Goal: Contribute content: Add original content to the website for others to see

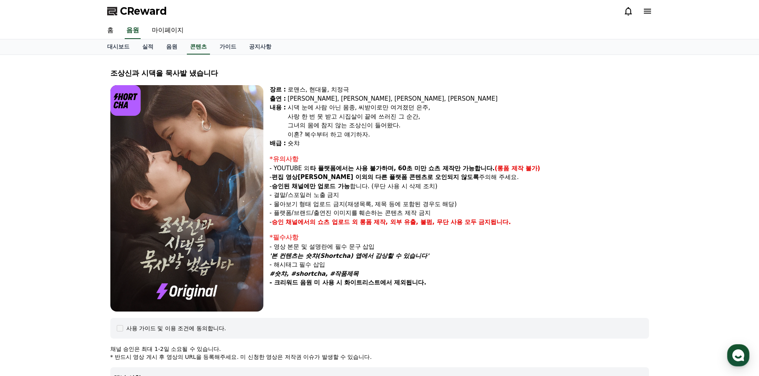
select select "**********"
drag, startPoint x: 276, startPoint y: 255, endPoint x: 426, endPoint y: 264, distance: 150.0
click at [425, 258] on em "'본 컨텐츠는 숏챠(Shortcha) 앱에서 감상할 수 있습니다'" at bounding box center [349, 255] width 159 height 7
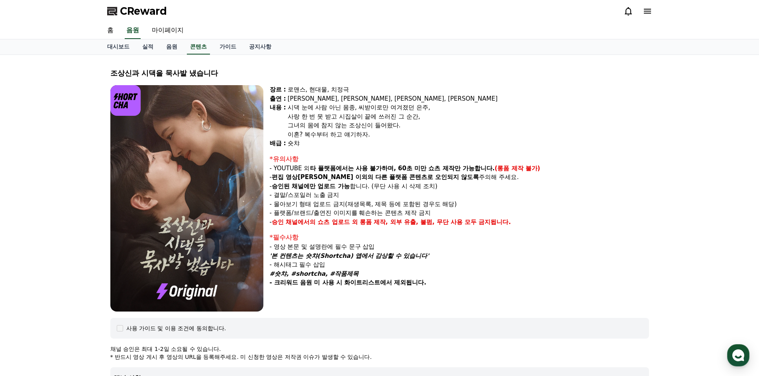
copy em "본 컨텐츠는 숏챠(Shortcha) 앱에서 감상할 수 있습니다"
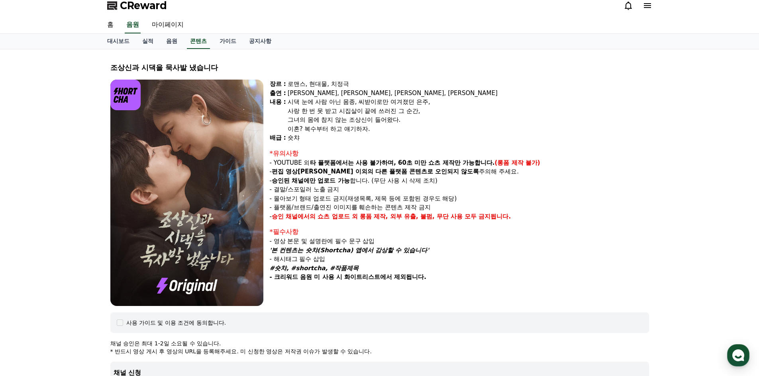
scroll to position [0, 0]
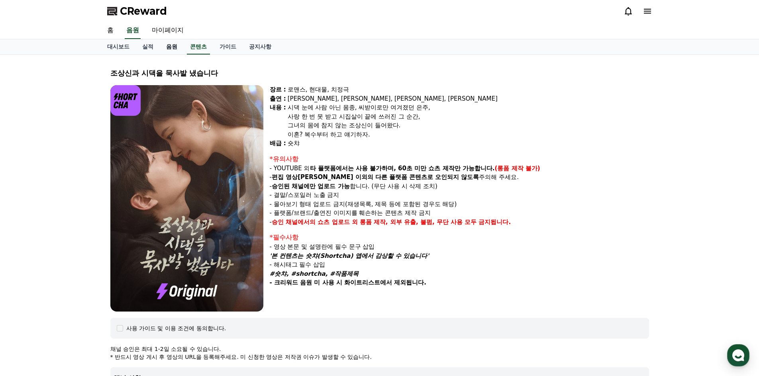
click at [172, 44] on link "음원" at bounding box center [172, 46] width 24 height 15
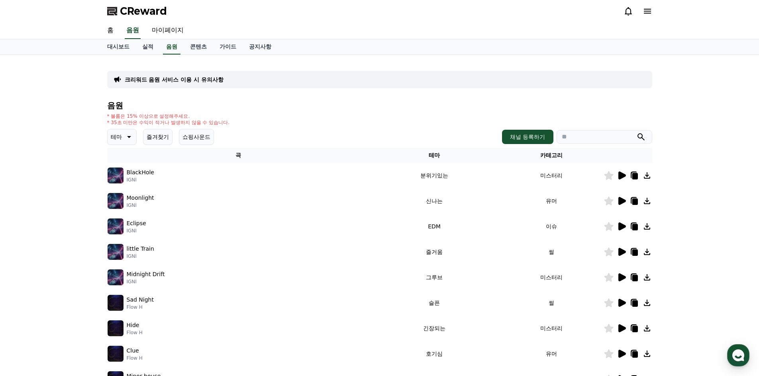
click at [618, 176] on icon at bounding box center [622, 176] width 8 height 8
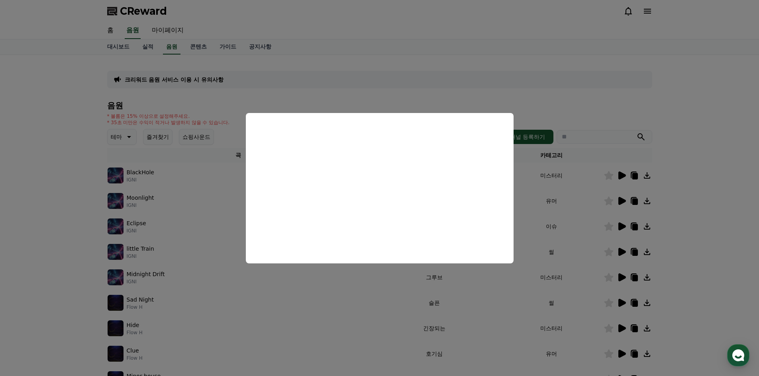
click at [601, 83] on button "close modal" at bounding box center [379, 188] width 759 height 376
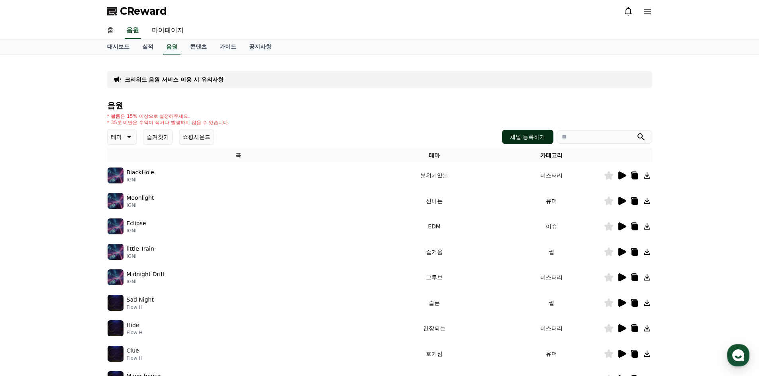
click at [519, 136] on button "채널 등록하기" at bounding box center [527, 137] width 51 height 14
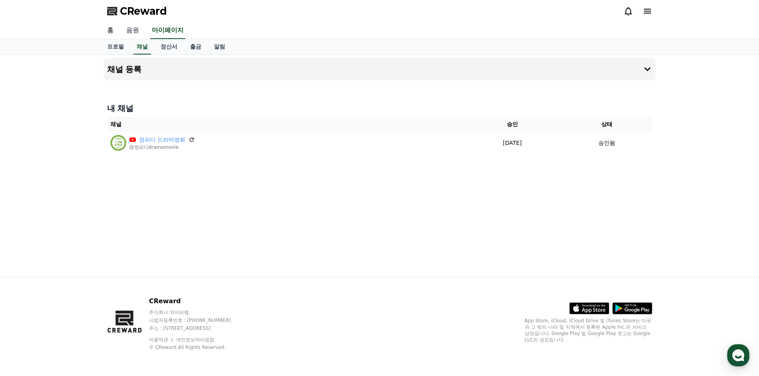
click at [133, 28] on link "음원" at bounding box center [132, 30] width 25 height 17
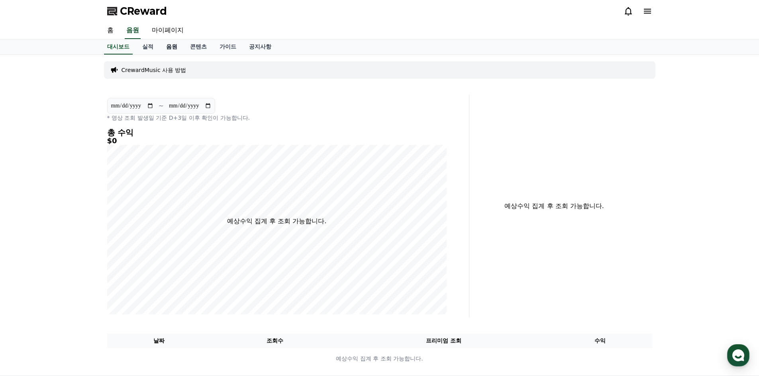
click at [173, 45] on link "음원" at bounding box center [172, 46] width 24 height 15
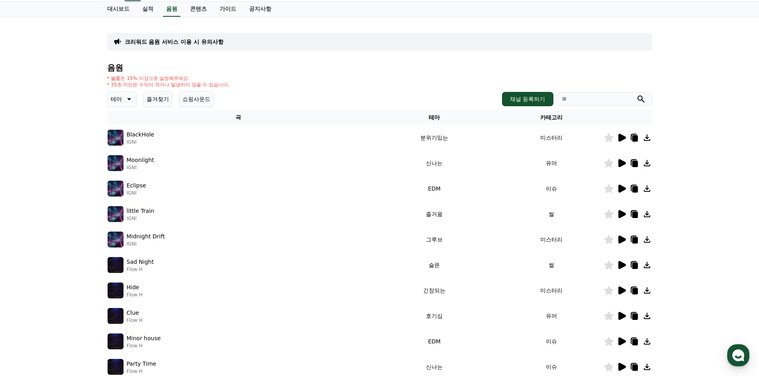
scroll to position [40, 0]
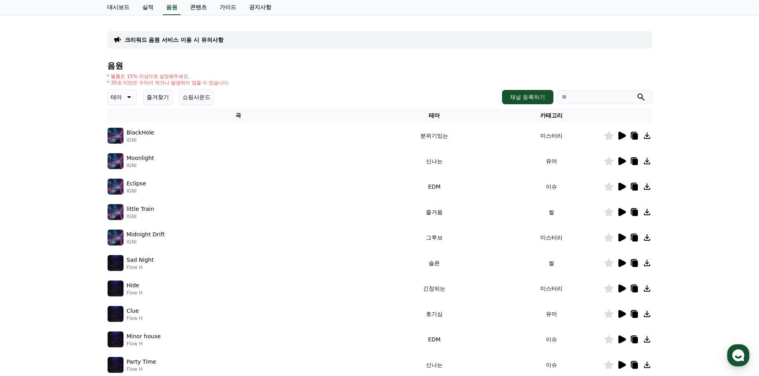
click at [117, 136] on img at bounding box center [116, 136] width 16 height 16
click at [621, 139] on icon at bounding box center [621, 136] width 10 height 10
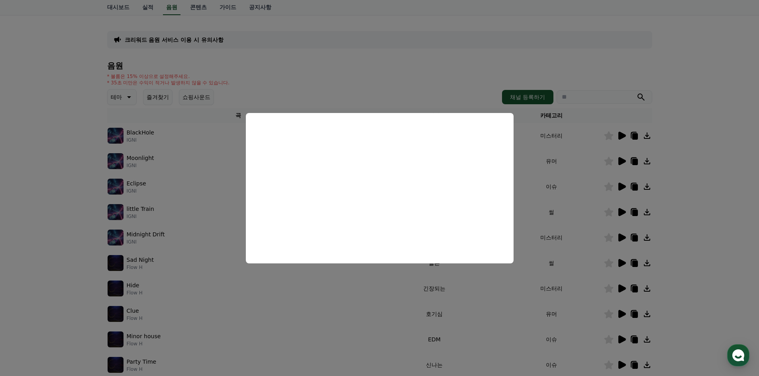
click at [526, 156] on button "close modal" at bounding box center [379, 188] width 759 height 376
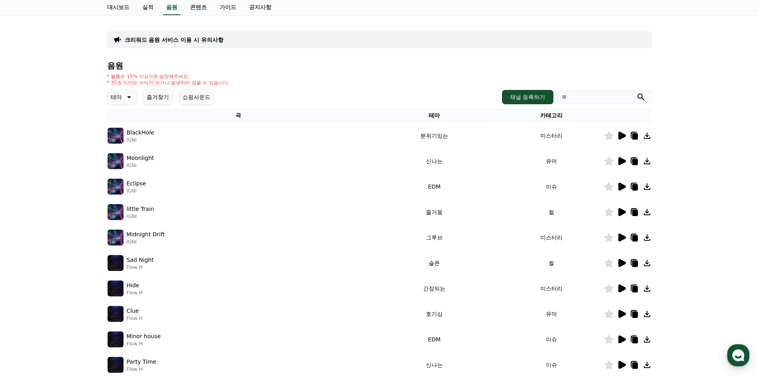
click at [620, 159] on icon at bounding box center [622, 161] width 8 height 8
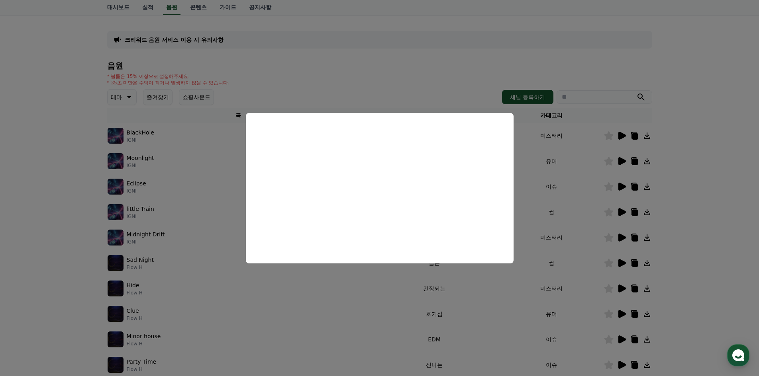
click at [714, 108] on button "close modal" at bounding box center [379, 188] width 759 height 376
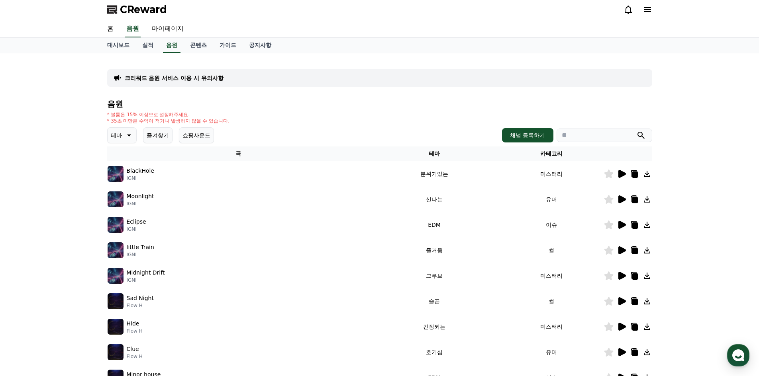
scroll to position [0, 0]
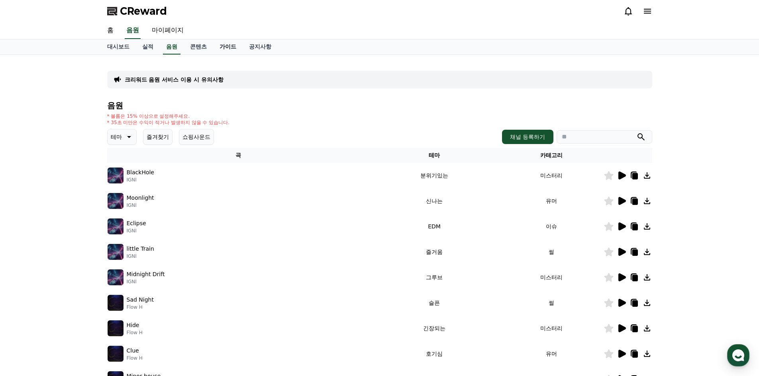
click at [225, 50] on link "가이드" at bounding box center [227, 46] width 29 height 15
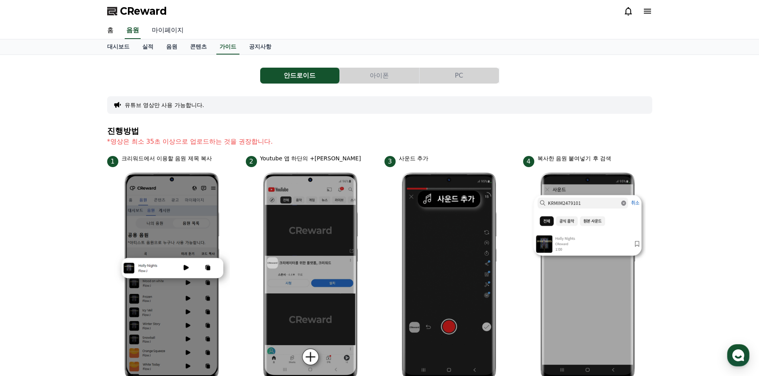
click at [162, 29] on link "마이페이지" at bounding box center [167, 30] width 45 height 17
select select "**********"
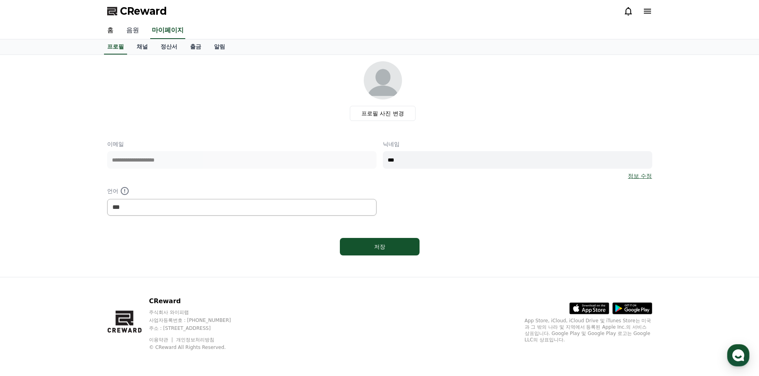
click at [132, 30] on link "음원" at bounding box center [132, 30] width 25 height 17
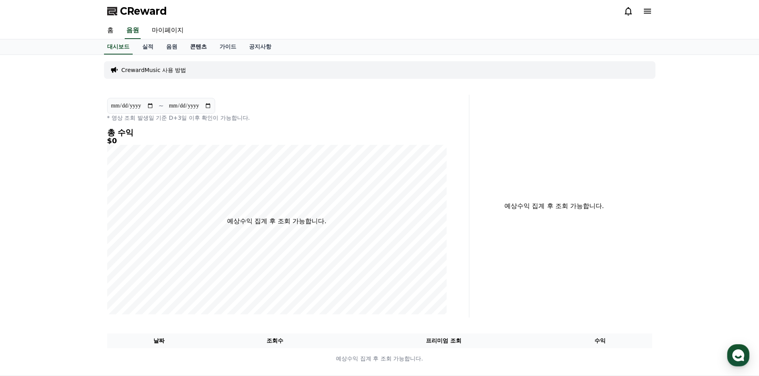
click at [199, 47] on link "콘텐츠" at bounding box center [198, 46] width 29 height 15
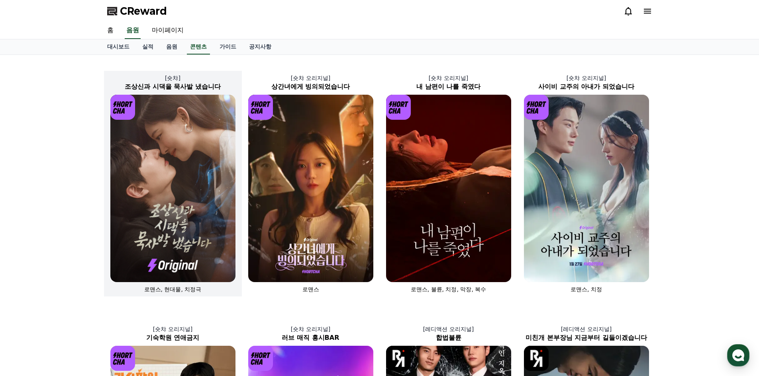
click at [184, 244] on img at bounding box center [172, 189] width 125 height 188
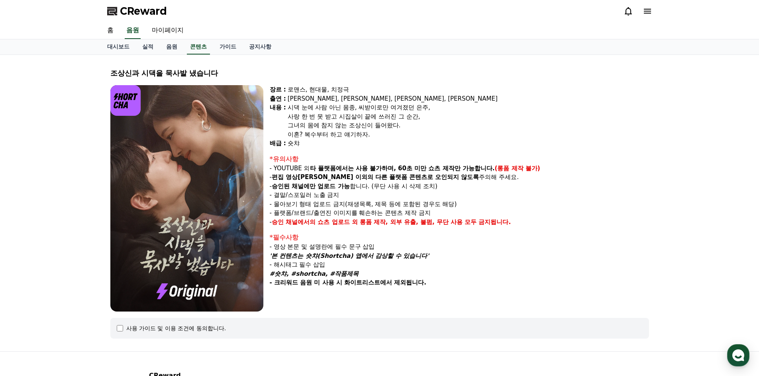
select select
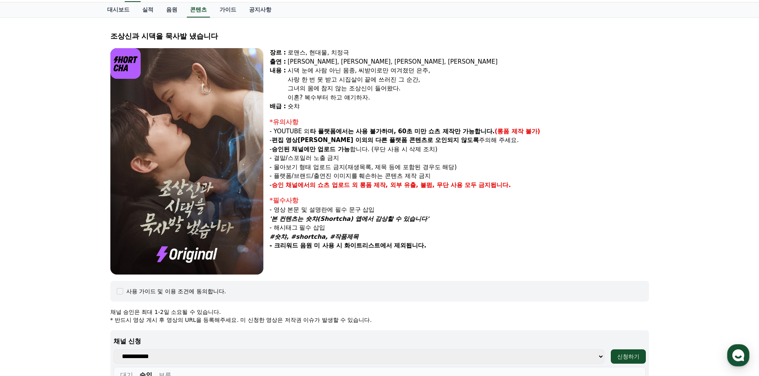
scroll to position [40, 0]
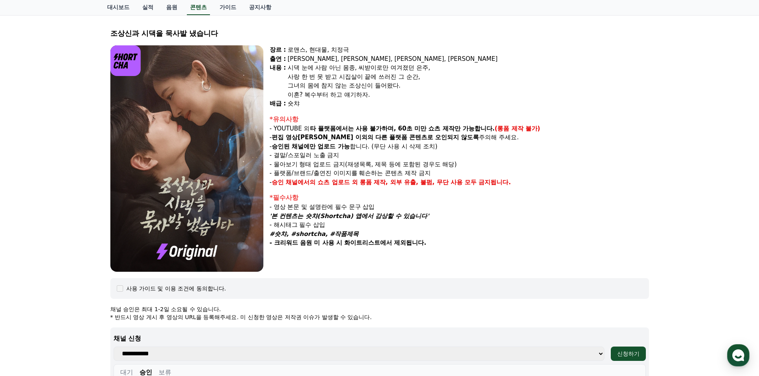
click at [318, 221] on p "- 해시태그 필수 삽입" at bounding box center [459, 225] width 379 height 9
drag, startPoint x: 428, startPoint y: 216, endPoint x: 302, endPoint y: 219, distance: 126.3
click at [302, 219] on p "'본 컨텐츠는 숏챠(Shortcha) 앱에서 감상할 수 있습니다'" at bounding box center [459, 216] width 379 height 9
drag, startPoint x: 276, startPoint y: 217, endPoint x: 432, endPoint y: 217, distance: 156.1
click at [432, 217] on p "'본 컨텐츠는 숏챠(Shortcha) 앱에서 감상할 수 있습니다'" at bounding box center [459, 216] width 379 height 9
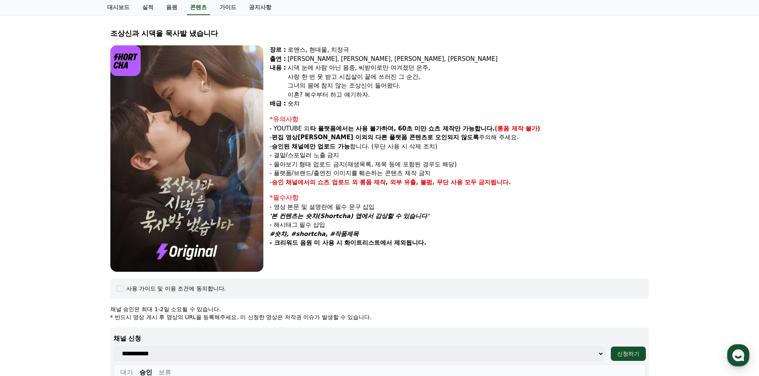
copy em "본 컨텐츠는 숏챠(Shortcha) 앱에서 감상할 수 있습니다'"
click at [334, 253] on div "장르 : 로맨스, 현대물, 치정극 출연 : [PERSON_NAME], [PERSON_NAME], [PERSON_NAME], [PERSON_NA…" at bounding box center [459, 158] width 379 height 227
drag, startPoint x: 353, startPoint y: 234, endPoint x: 275, endPoint y: 237, distance: 78.1
click at [275, 237] on p "#숏챠, #shortcha, #작품제목" at bounding box center [459, 234] width 379 height 9
copy em "#숏챠, #shortcha, #작품제목"
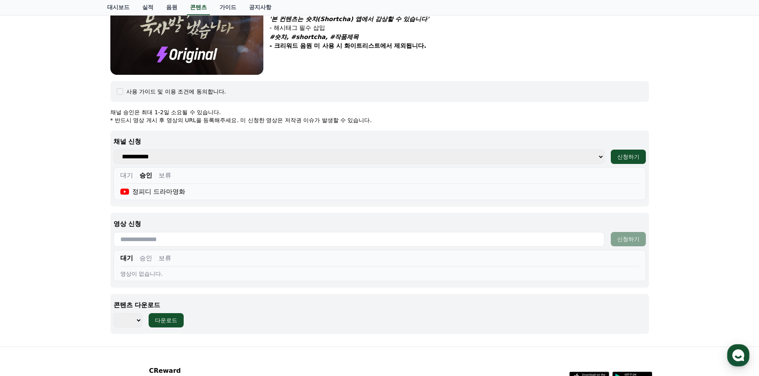
scroll to position [239, 0]
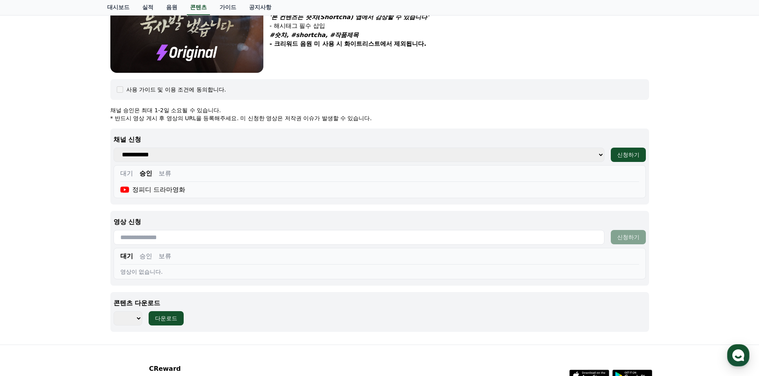
click at [186, 235] on input "text" at bounding box center [358, 237] width 491 height 15
paste input "**********"
type input "**********"
click at [625, 243] on button "신청하기" at bounding box center [627, 237] width 35 height 14
drag, startPoint x: 301, startPoint y: 240, endPoint x: 106, endPoint y: 238, distance: 195.1
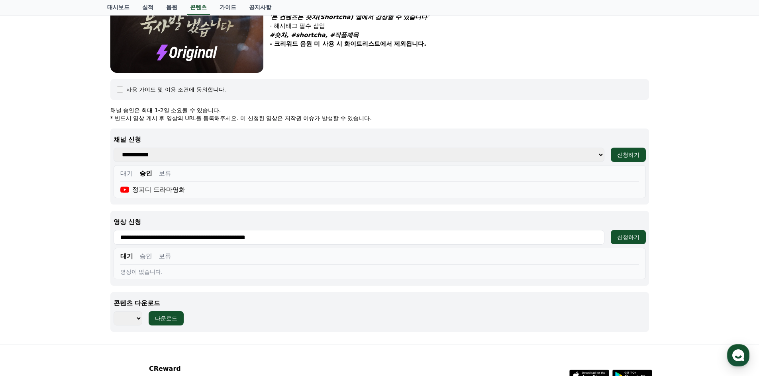
click at [106, 238] on div "조상[DEMOGRAPHIC_DATA]과 시댁을 묵사발 냈습니다 장르 : 로맨스, 현대물, 치정극 출연 : [PERSON_NAME], [PERS…" at bounding box center [379, 80] width 551 height 522
click at [623, 236] on div "신청하기" at bounding box center [628, 237] width 22 height 8
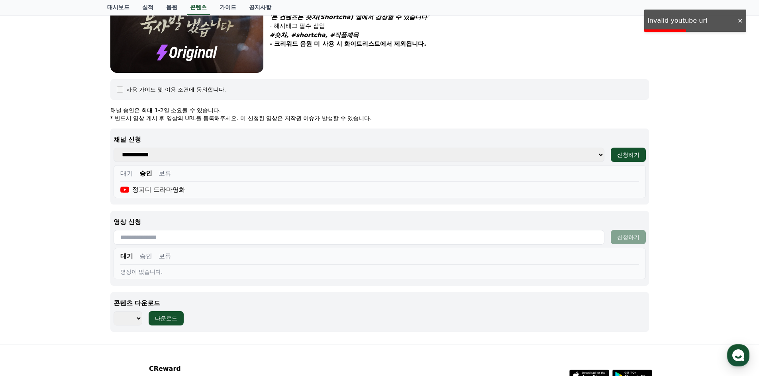
click at [52, 127] on div "조상[DEMOGRAPHIC_DATA]과 시댁을 묵사발 냈습니다 장르 : 로맨스, 현대물, 치정극 출연 : [PERSON_NAME], [PERS…" at bounding box center [379, 80] width 759 height 529
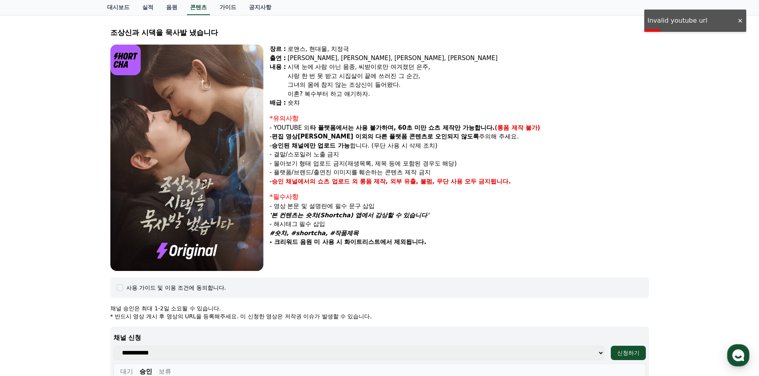
scroll to position [0, 0]
